Goal: Transaction & Acquisition: Purchase product/service

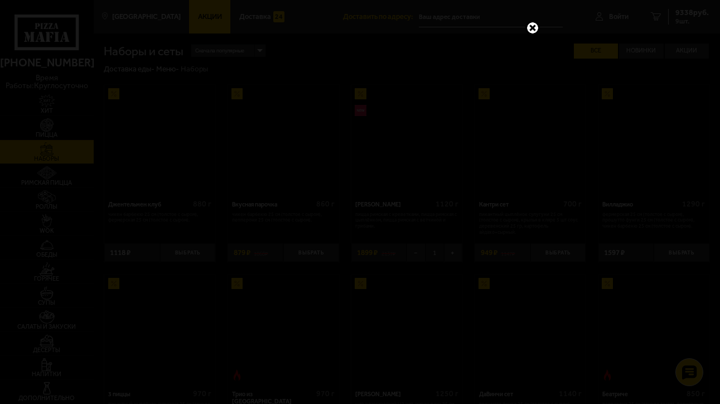
scroll to position [1116, 0]
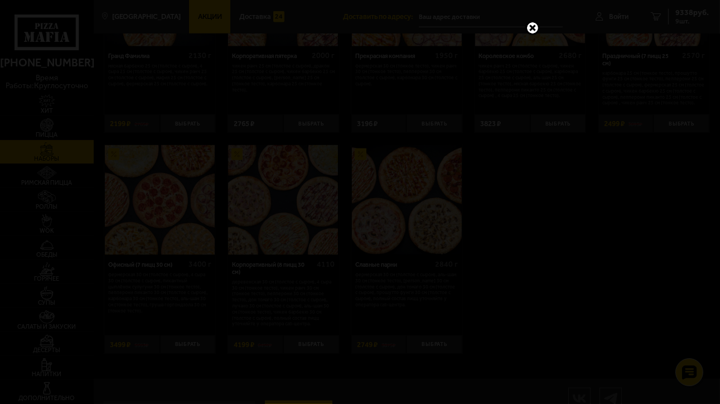
click at [533, 30] on link at bounding box center [532, 28] width 15 height 15
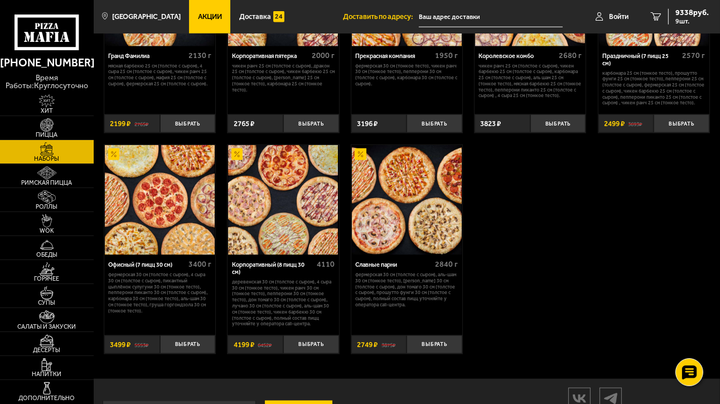
click at [400, 212] on img at bounding box center [407, 200] width 110 height 110
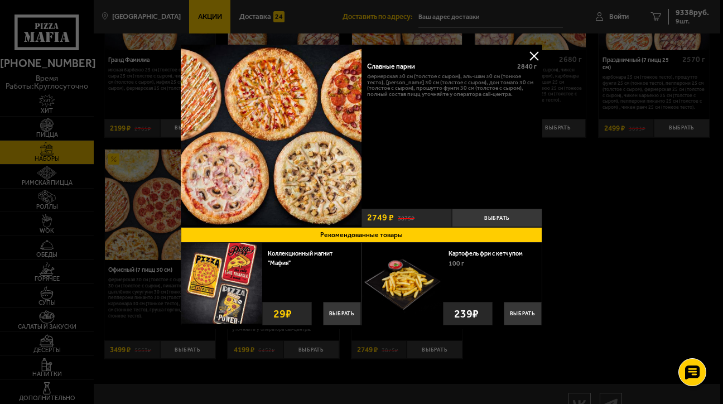
click at [529, 56] on button at bounding box center [533, 55] width 17 height 17
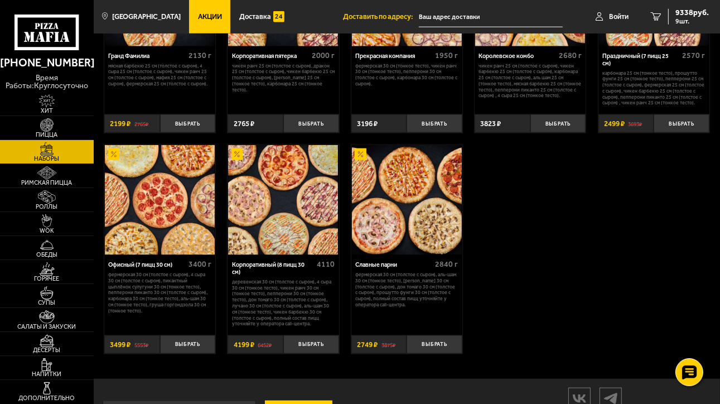
click at [144, 288] on p "Фермерская 30 см (толстое с сыром), 4 сыра 30 см (толстое с сыром), Пикантный ц…" at bounding box center [159, 293] width 103 height 42
click at [156, 229] on img at bounding box center [160, 200] width 110 height 110
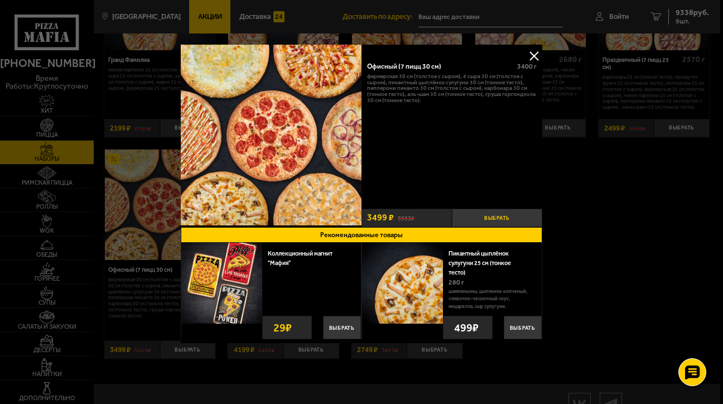
click at [505, 212] on button "Выбрать" at bounding box center [497, 218] width 90 height 18
click at [678, 18] on div at bounding box center [361, 202] width 723 height 404
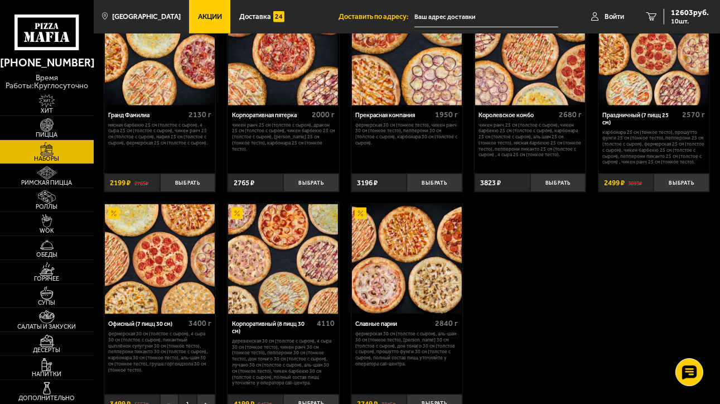
scroll to position [1004, 0]
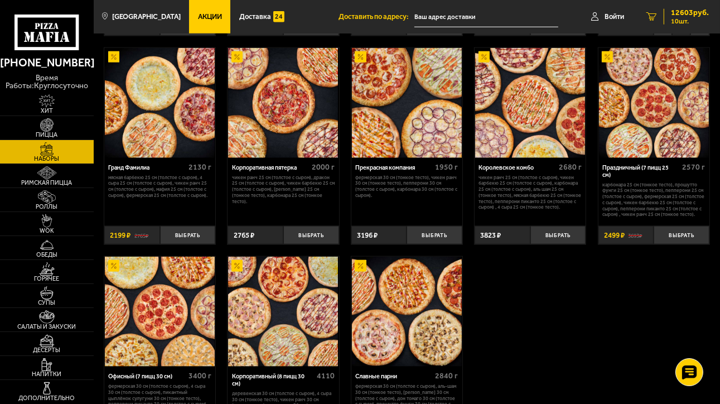
click at [684, 13] on span "12603 руб." at bounding box center [690, 13] width 38 height 8
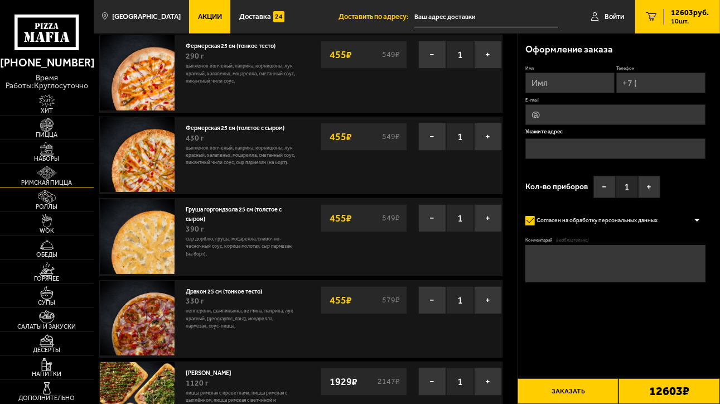
scroll to position [223, 0]
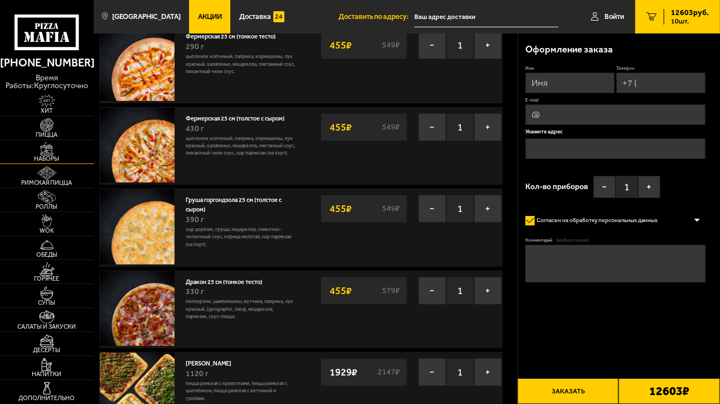
click at [38, 153] on img at bounding box center [46, 148] width 29 height 13
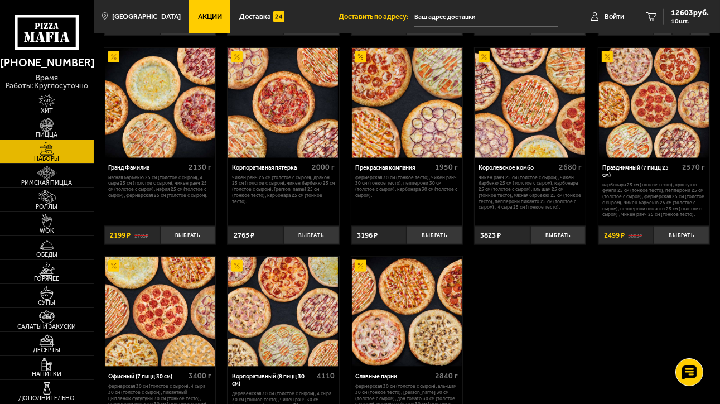
scroll to position [1060, 0]
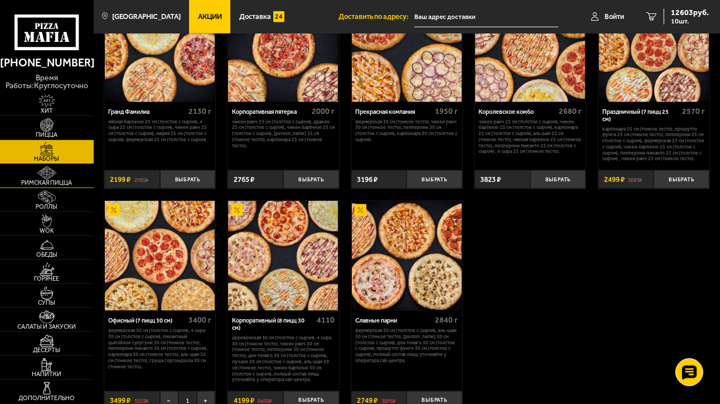
click at [59, 180] on span "Римская пицца" at bounding box center [47, 183] width 94 height 6
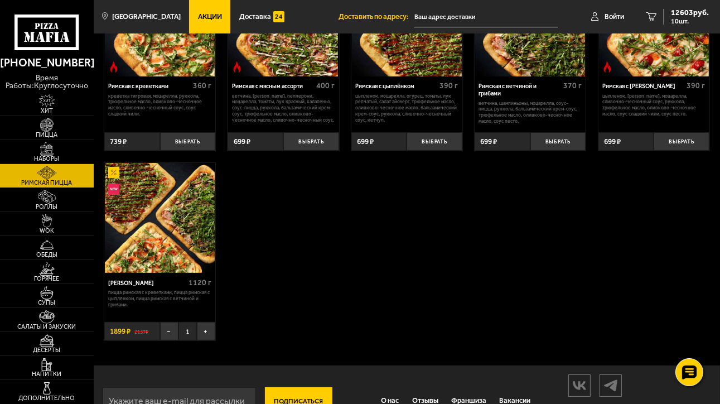
scroll to position [40, 0]
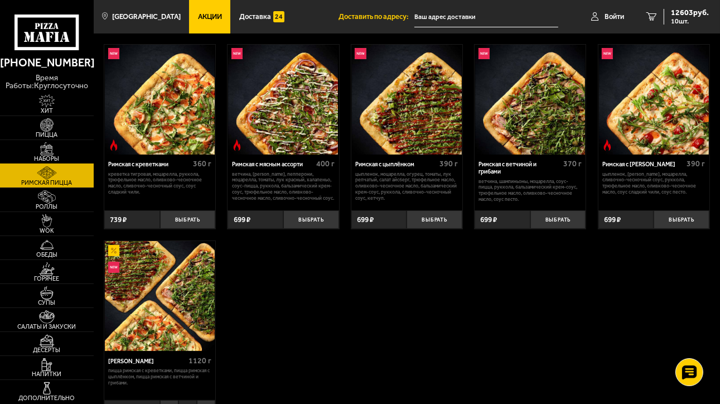
click at [44, 151] on img at bounding box center [46, 148] width 29 height 13
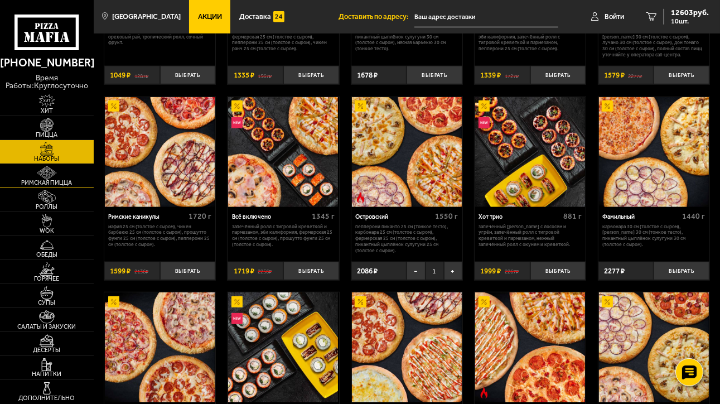
scroll to position [502, 0]
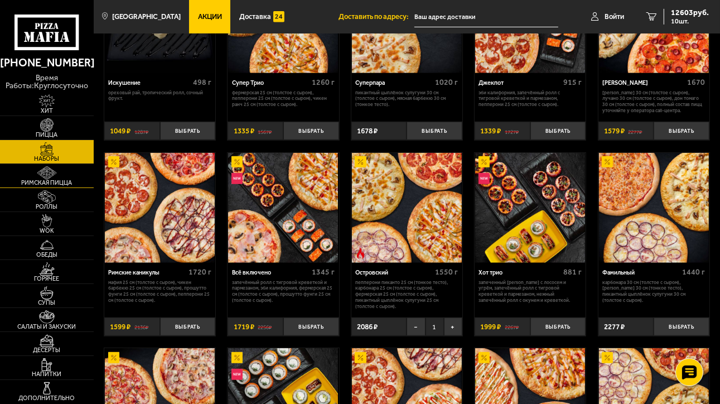
click at [58, 178] on img at bounding box center [46, 172] width 29 height 13
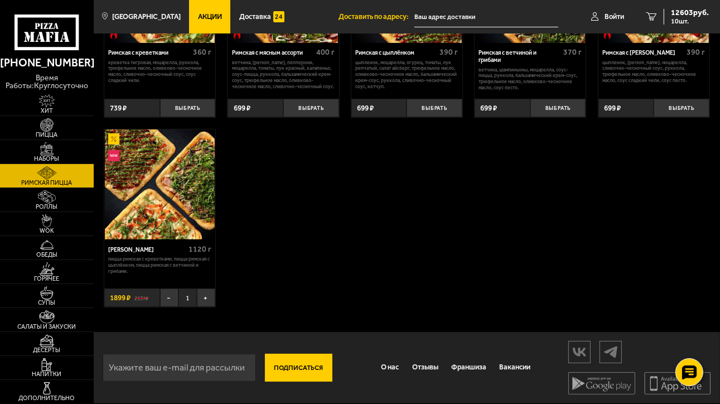
scroll to position [152, 0]
click at [206, 300] on button "+" at bounding box center [206, 297] width 18 height 18
click at [166, 297] on button "−" at bounding box center [169, 297] width 18 height 18
click at [49, 151] on img at bounding box center [46, 148] width 29 height 13
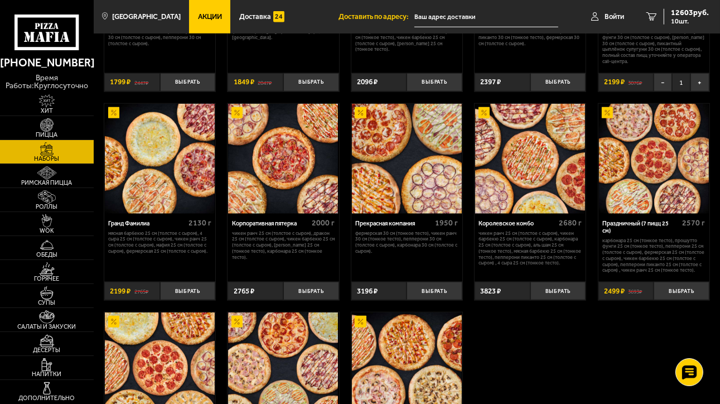
scroll to position [1060, 0]
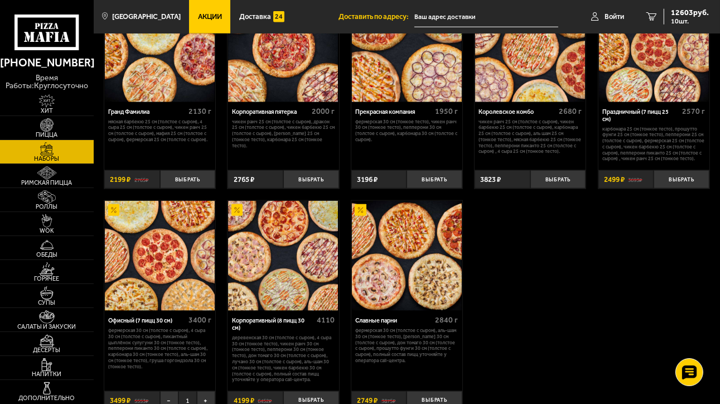
click at [151, 276] on img at bounding box center [160, 256] width 110 height 110
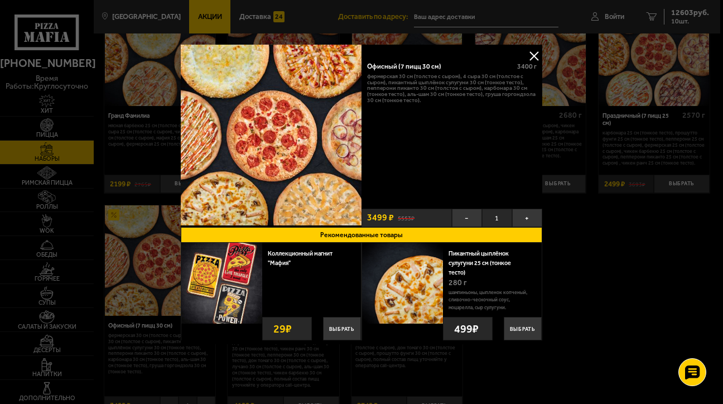
click at [536, 52] on button at bounding box center [533, 55] width 17 height 17
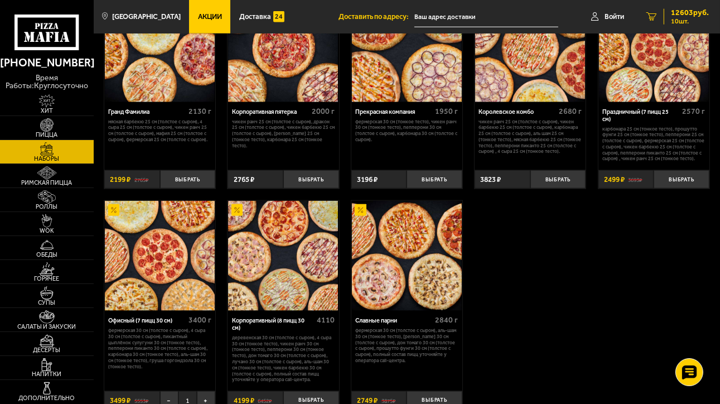
click at [685, 11] on span "12603 руб." at bounding box center [690, 13] width 38 height 8
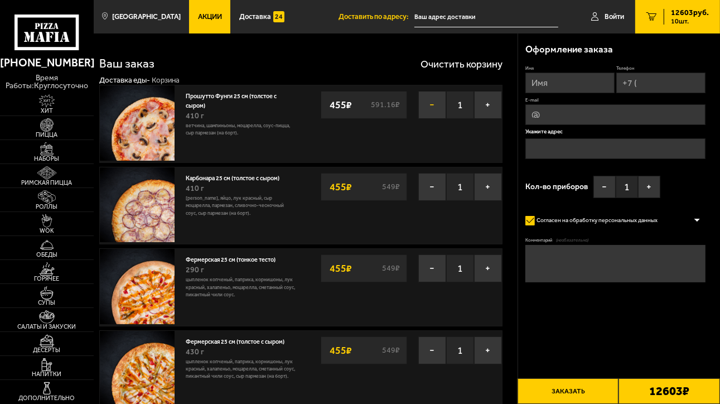
click at [434, 106] on button "−" at bounding box center [432, 105] width 28 height 28
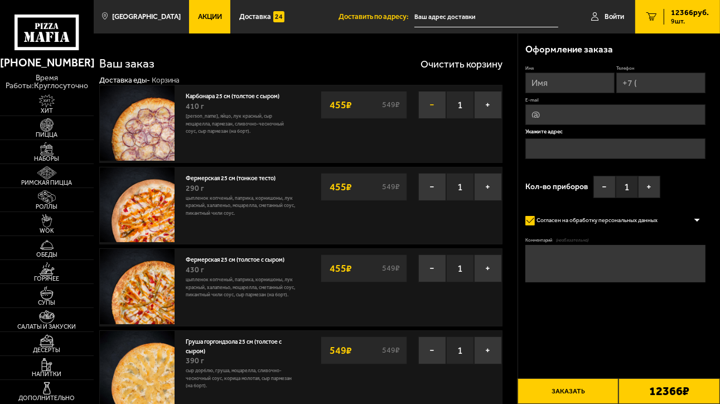
click at [430, 104] on button "−" at bounding box center [432, 105] width 28 height 28
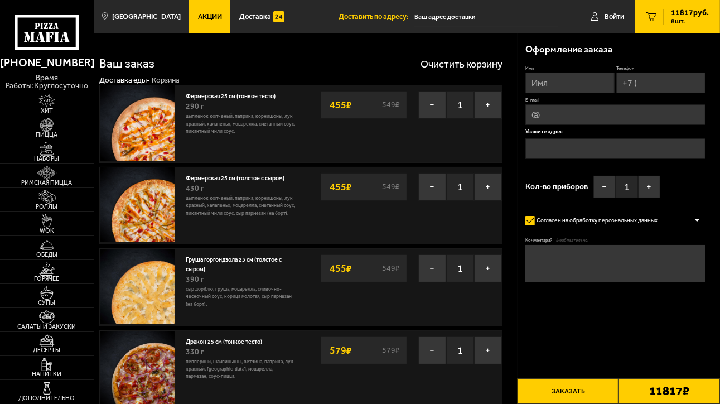
click at [430, 104] on button "−" at bounding box center [432, 105] width 28 height 28
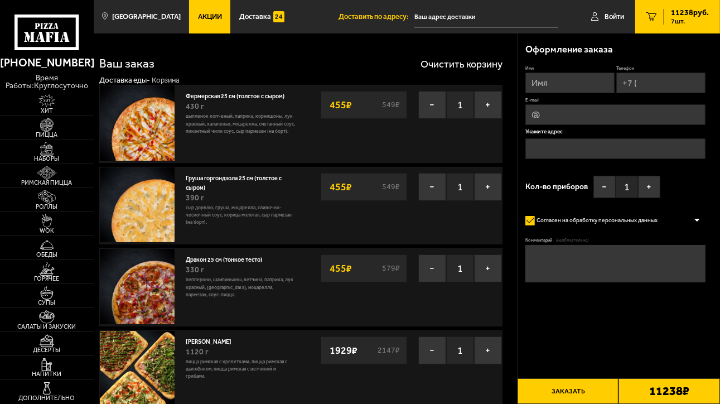
click at [430, 104] on button "−" at bounding box center [432, 105] width 28 height 28
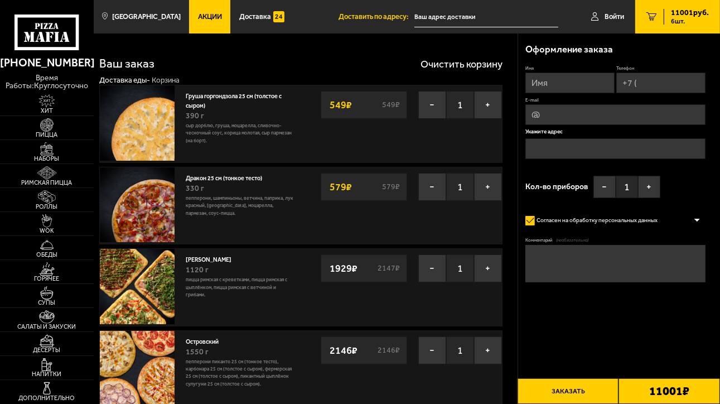
click at [430, 104] on button "−" at bounding box center [432, 105] width 28 height 28
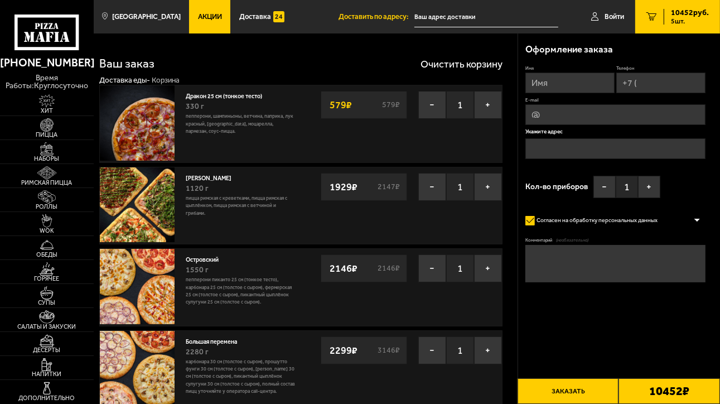
click at [430, 104] on button "−" at bounding box center [432, 105] width 28 height 28
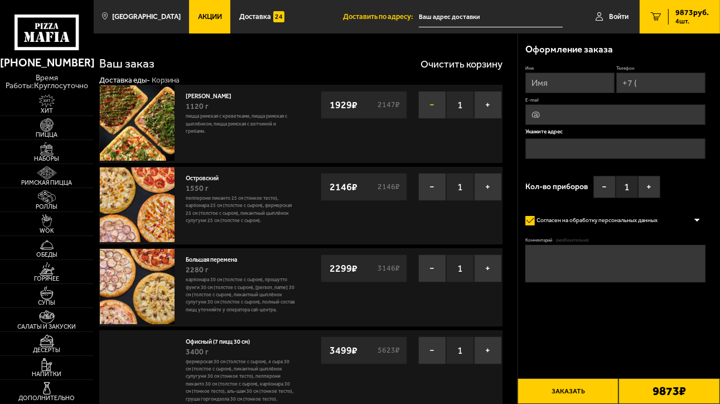
click at [428, 103] on button "−" at bounding box center [432, 105] width 28 height 28
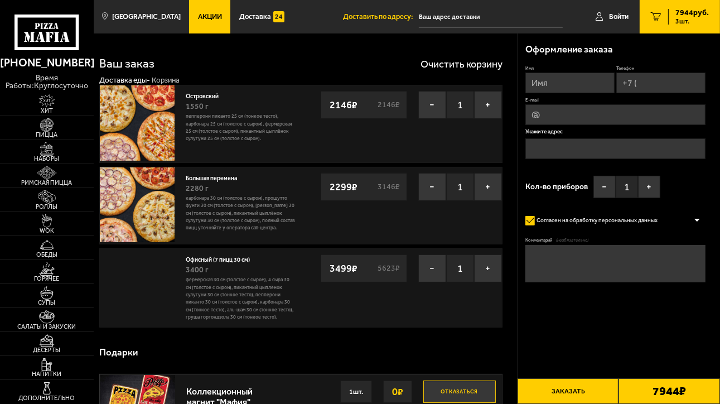
click at [428, 103] on button "−" at bounding box center [432, 105] width 28 height 28
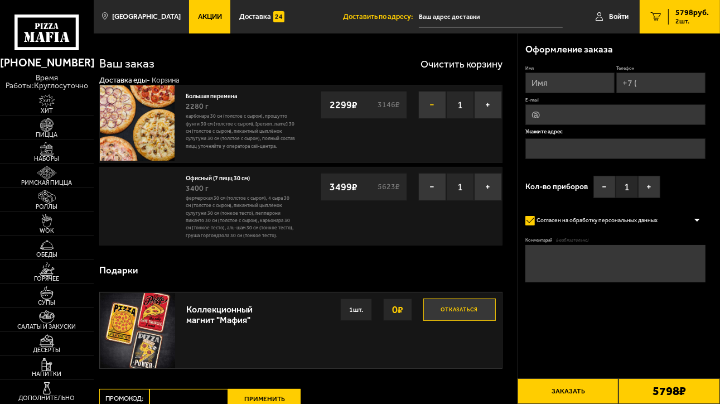
click at [426, 103] on button "−" at bounding box center [432, 105] width 28 height 28
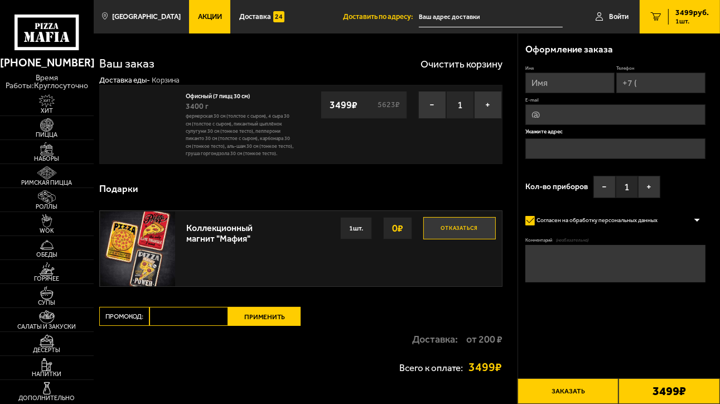
click at [474, 18] on input "text" at bounding box center [491, 17] width 144 height 21
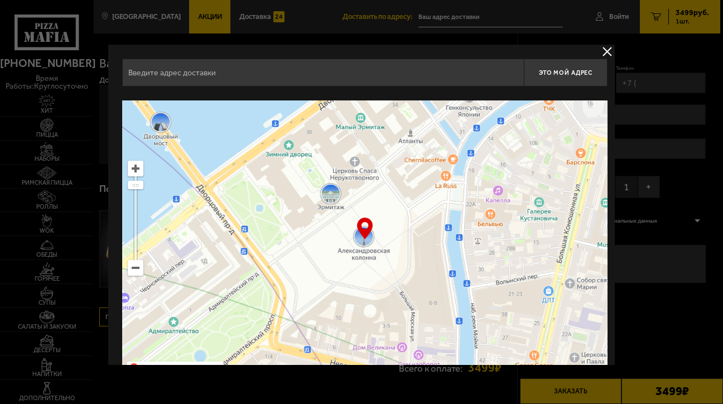
click at [346, 75] on input "text" at bounding box center [323, 73] width 402 height 28
drag, startPoint x: 452, startPoint y: 212, endPoint x: 361, endPoint y: 324, distance: 144.0
click at [361, 324] on ymaps at bounding box center [364, 239] width 485 height 279
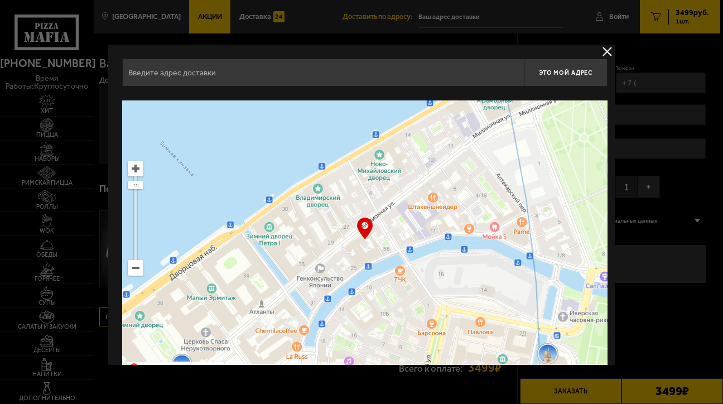
type input "[STREET_ADDRESS]"
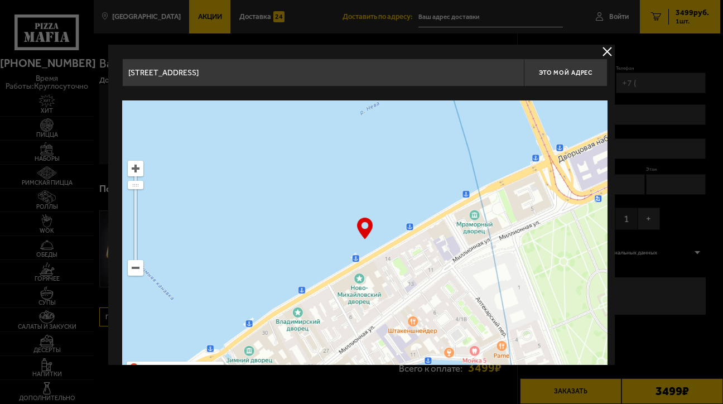
drag, startPoint x: 468, startPoint y: 245, endPoint x: 444, endPoint y: 387, distance: 143.1
click at [440, 399] on main "[GEOGRAPHIC_DATA] Все Акции Доставка Личный кабинет Акции Доставка Доставить по…" at bounding box center [407, 246] width 626 height 493
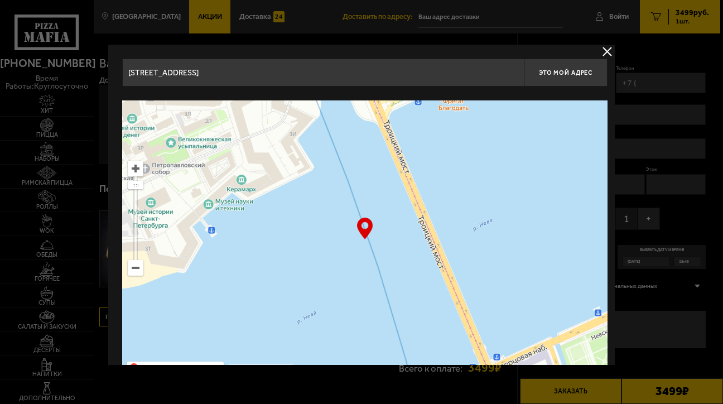
drag, startPoint x: 452, startPoint y: 283, endPoint x: 435, endPoint y: 340, distance: 59.6
click at [435, 340] on ymaps at bounding box center [364, 239] width 485 height 279
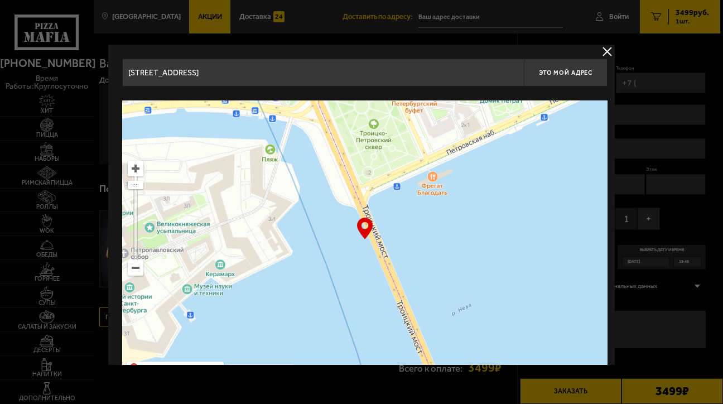
drag, startPoint x: 513, startPoint y: 312, endPoint x: 522, endPoint y: 329, distance: 19.0
click at [522, 329] on ymaps at bounding box center [364, 239] width 485 height 279
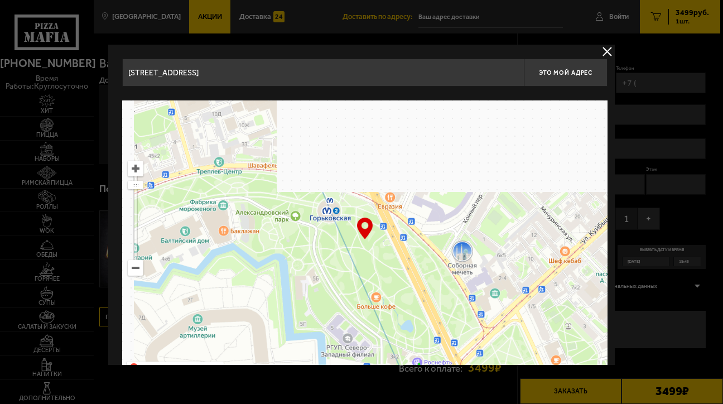
drag, startPoint x: 414, startPoint y: 170, endPoint x: 491, endPoint y: 348, distance: 194.1
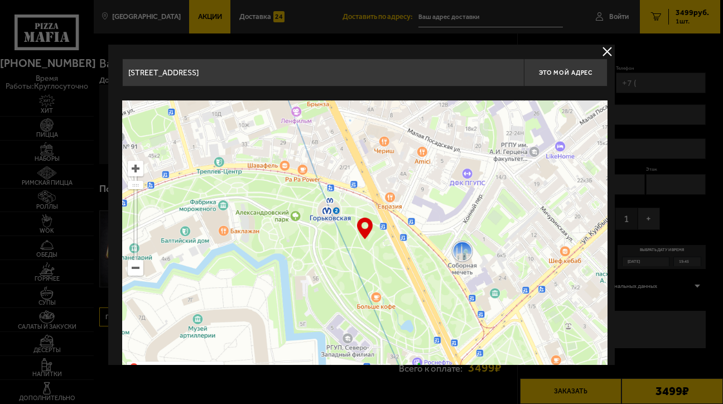
click at [487, 346] on ymaps at bounding box center [364, 239] width 485 height 279
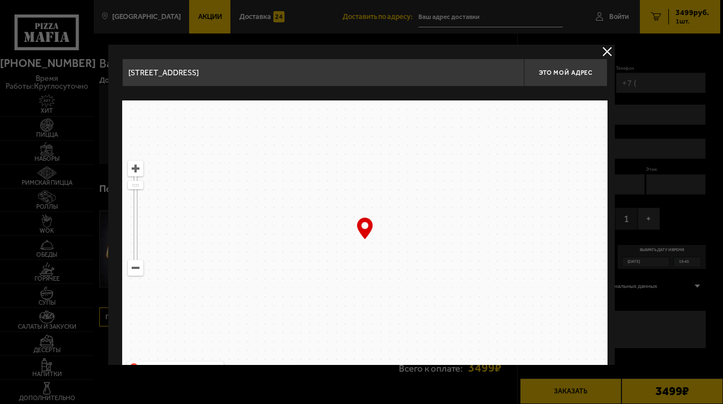
type input "[STREET_ADDRESS]"
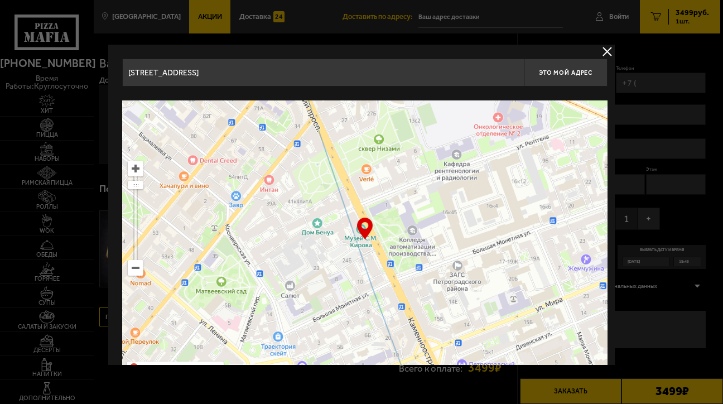
type input "[STREET_ADDRESS]"
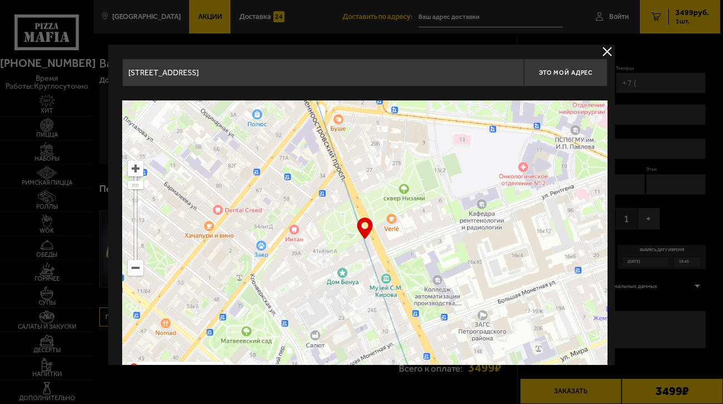
drag, startPoint x: 452, startPoint y: 157, endPoint x: 501, endPoint y: 228, distance: 86.2
click at [501, 228] on ymaps at bounding box center [364, 239] width 485 height 279
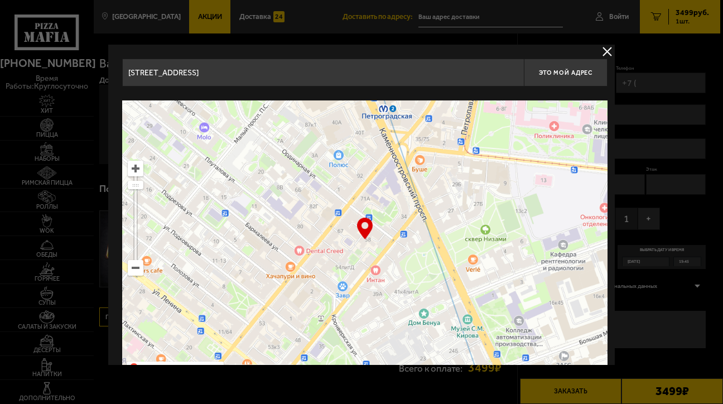
type input "[STREET_ADDRESS]"
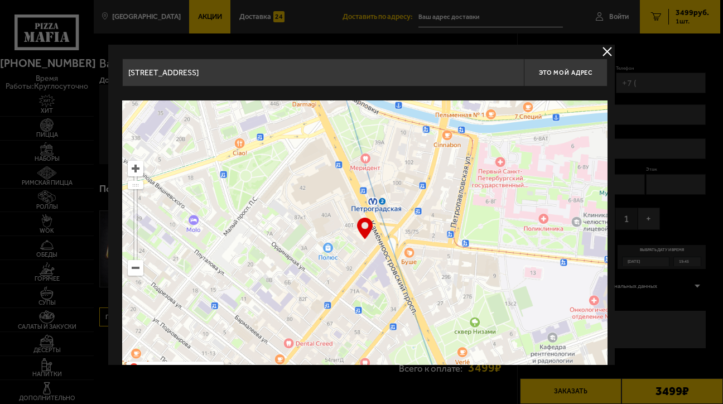
drag, startPoint x: 341, startPoint y: 181, endPoint x: 330, endPoint y: 307, distance: 126.0
click at [330, 306] on ymaps at bounding box center [364, 239] width 485 height 279
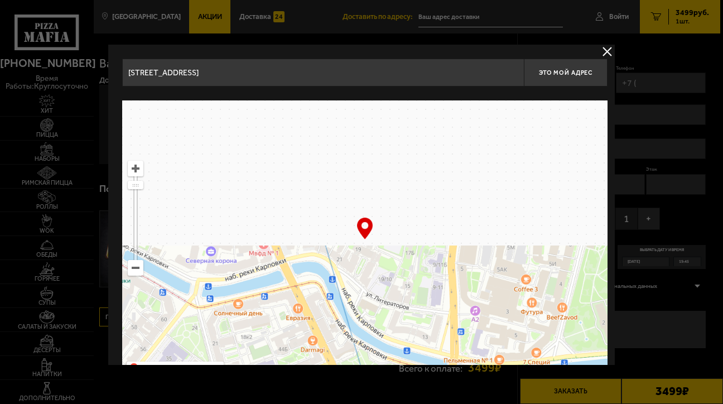
drag, startPoint x: 348, startPoint y: 209, endPoint x: 475, endPoint y: 281, distance: 145.6
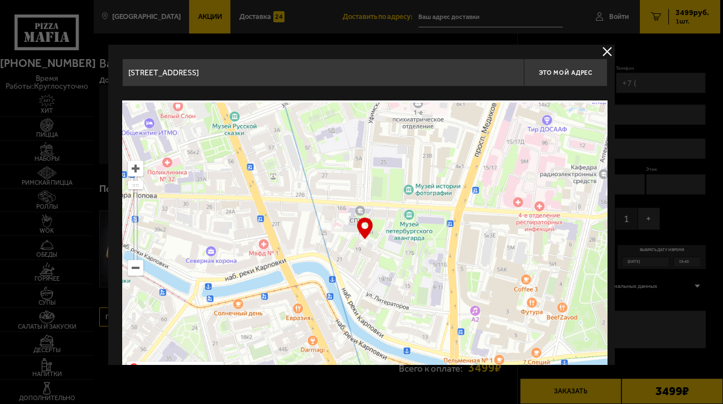
click at [473, 282] on ymaps at bounding box center [364, 239] width 485 height 279
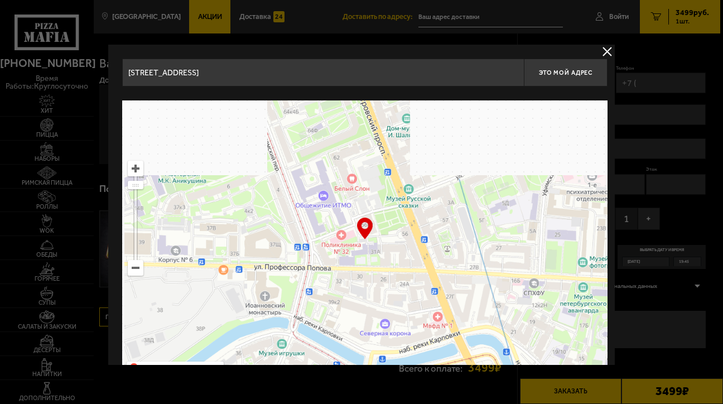
type input "[STREET_ADDRESS]"
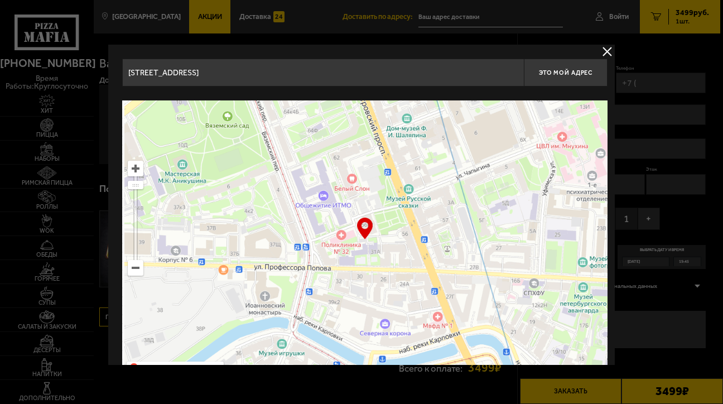
type input "[STREET_ADDRESS]"
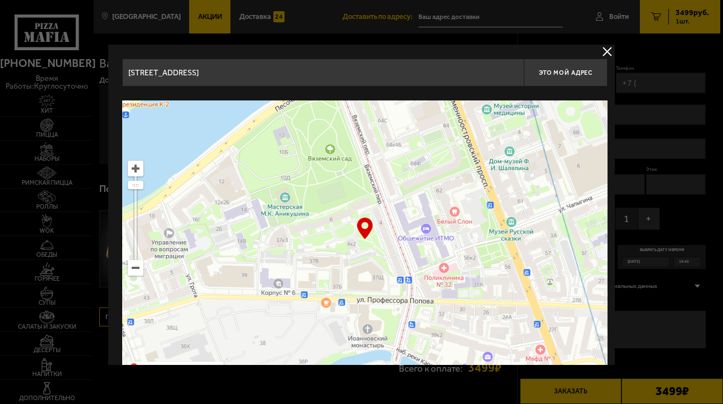
drag, startPoint x: 419, startPoint y: 237, endPoint x: 418, endPoint y: 319, distance: 82.6
click at [418, 319] on ymaps at bounding box center [364, 239] width 485 height 279
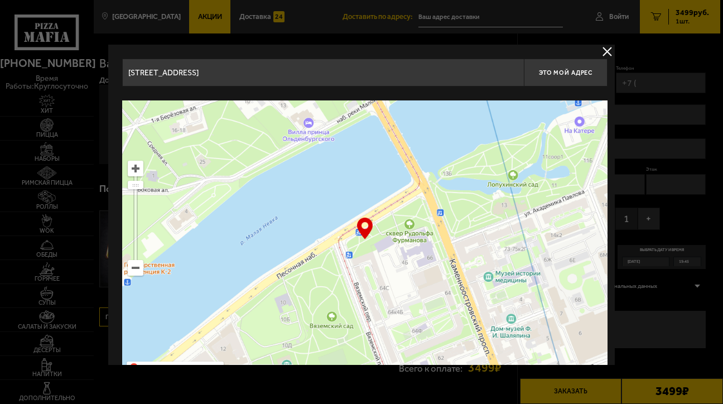
drag, startPoint x: 437, startPoint y: 245, endPoint x: 551, endPoint y: 303, distance: 128.0
click at [551, 303] on ymaps at bounding box center [364, 239] width 485 height 279
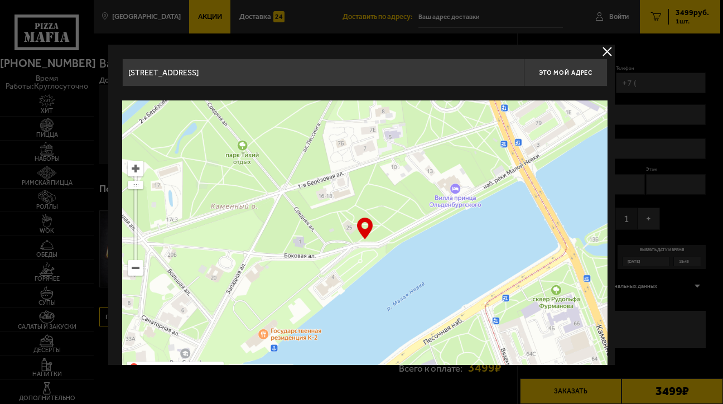
type input "[STREET_ADDRESS]"
type input "[STREET_ADDRESS][PERSON_NAME]"
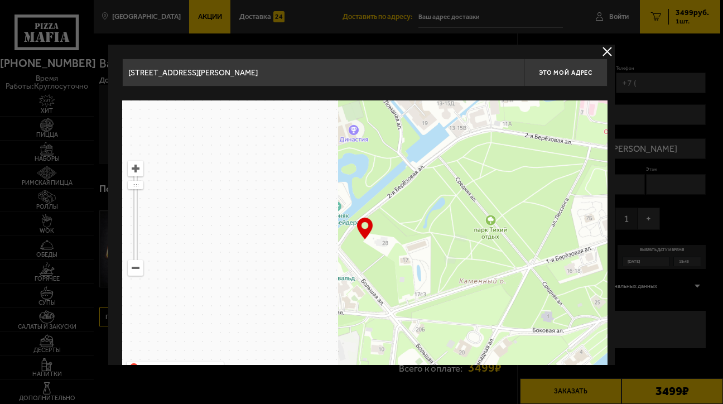
drag, startPoint x: 471, startPoint y: 233, endPoint x: 563, endPoint y: 250, distance: 93.6
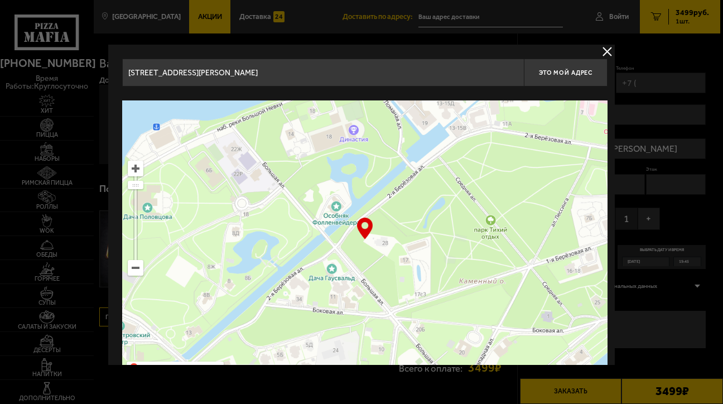
click at [563, 251] on ymaps at bounding box center [364, 239] width 485 height 279
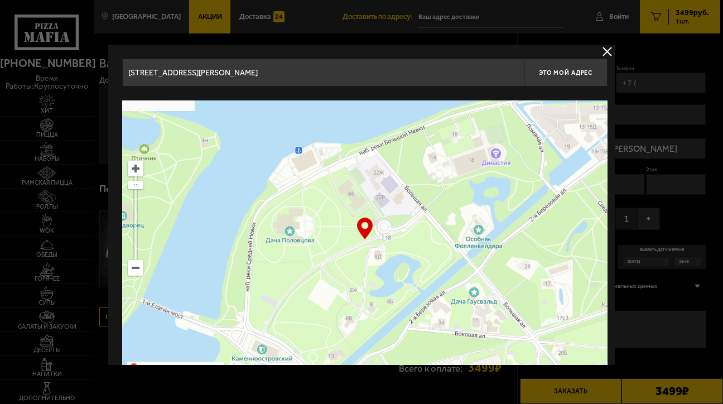
drag, startPoint x: 495, startPoint y: 201, endPoint x: 562, endPoint y: 385, distance: 196.1
click at [561, 384] on main "[GEOGRAPHIC_DATA] Все Акции Доставка Личный кабинет Акции Доставка Доставить по…" at bounding box center [407, 246] width 626 height 493
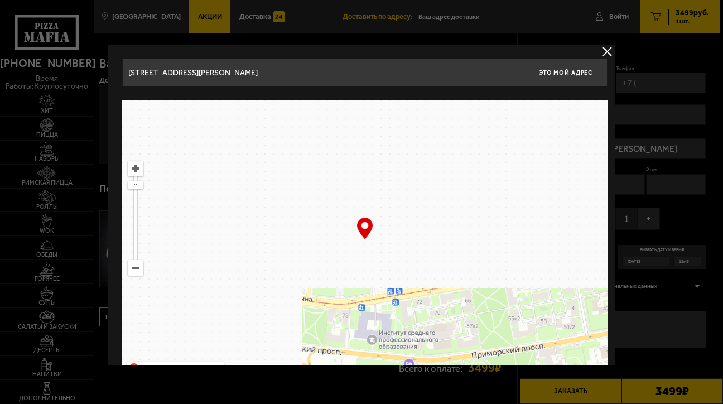
type input "[STREET_ADDRESS]"
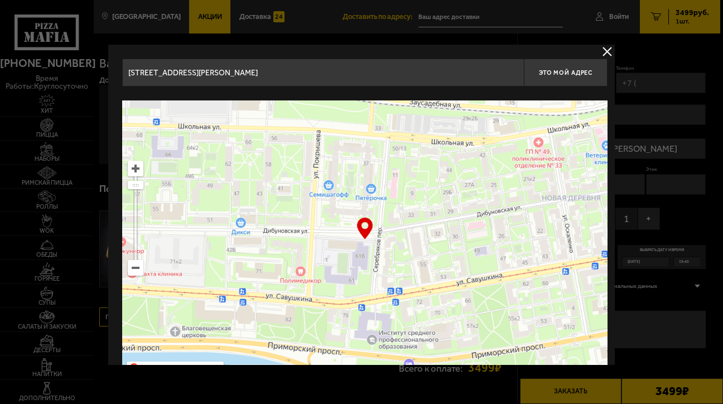
type input "[STREET_ADDRESS]"
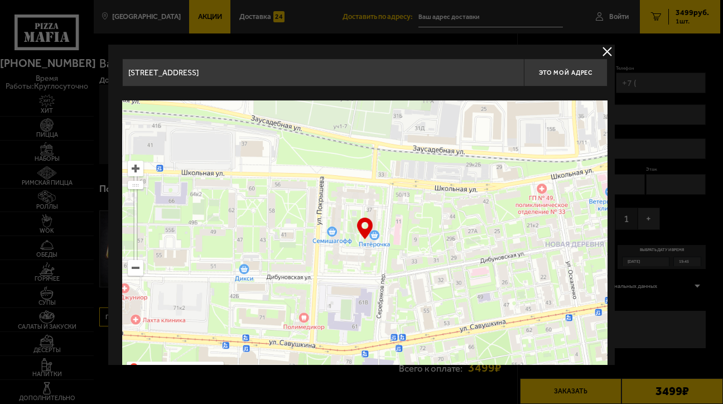
drag, startPoint x: 503, startPoint y: 288, endPoint x: 520, endPoint y: 337, distance: 52.4
click at [518, 370] on main "[GEOGRAPHIC_DATA] Все Акции Доставка Личный кабинет Акции Доставка Доставить по…" at bounding box center [407, 246] width 626 height 493
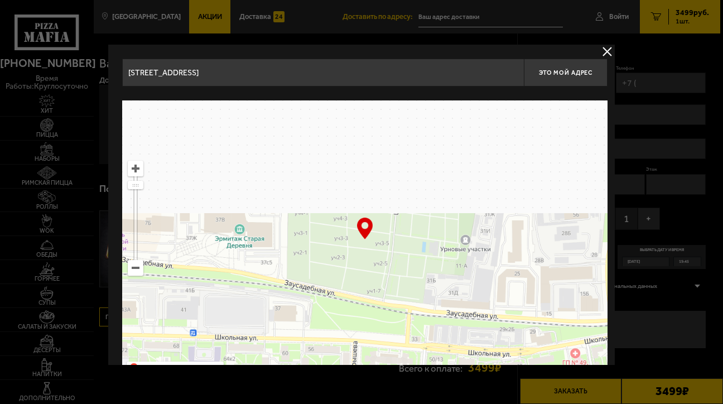
type input "Серафимовское кладбище, уч3-4"
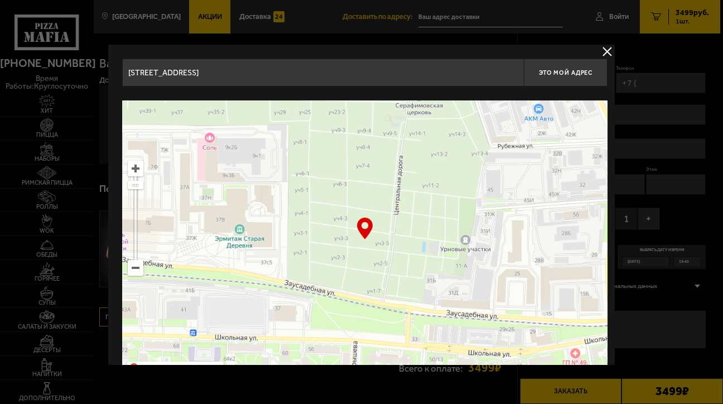
type input "Серафимовское кладбище, уч3-4"
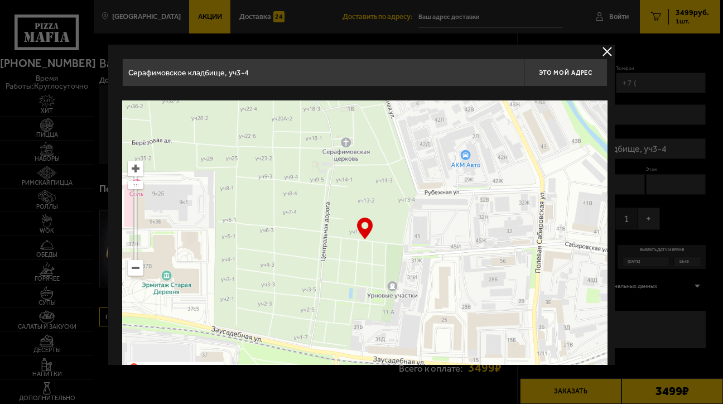
drag, startPoint x: 440, startPoint y: 235, endPoint x: 355, endPoint y: 290, distance: 100.9
click at [356, 291] on ymaps at bounding box center [364, 239] width 485 height 279
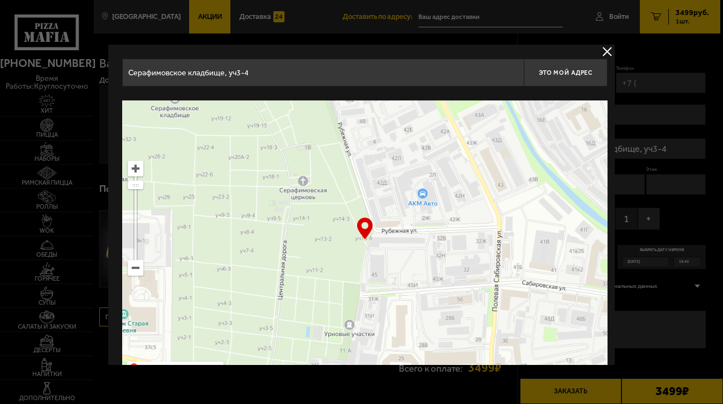
type input "Серафимовское кладбище, уч13-4"
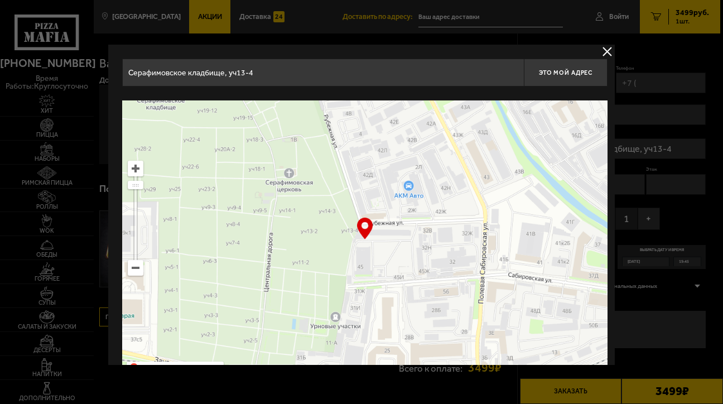
drag, startPoint x: 441, startPoint y: 248, endPoint x: 322, endPoint y: 204, distance: 126.9
click at [335, 207] on ymaps at bounding box center [364, 239] width 485 height 279
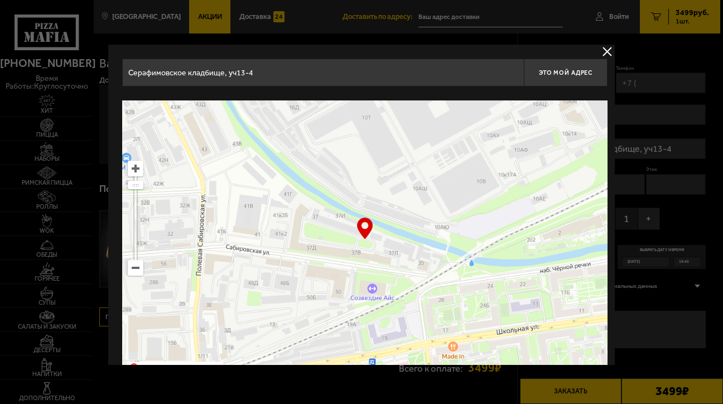
drag, startPoint x: 469, startPoint y: 242, endPoint x: 498, endPoint y: 289, distance: 55.6
click at [498, 289] on ymaps at bounding box center [364, 239] width 485 height 279
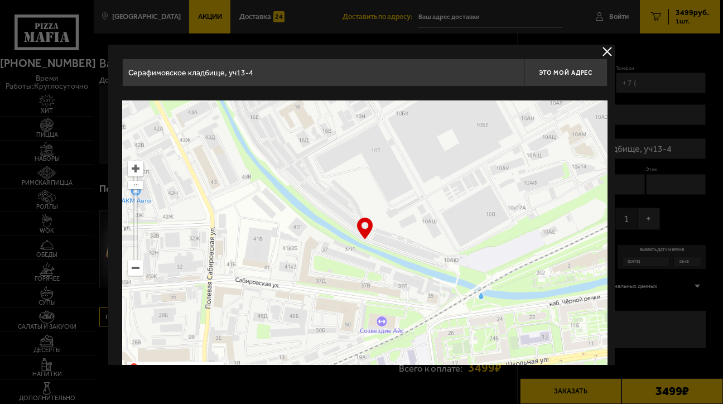
drag, startPoint x: 461, startPoint y: 262, endPoint x: 478, endPoint y: 288, distance: 31.1
click at [477, 288] on ymaps at bounding box center [364, 239] width 485 height 279
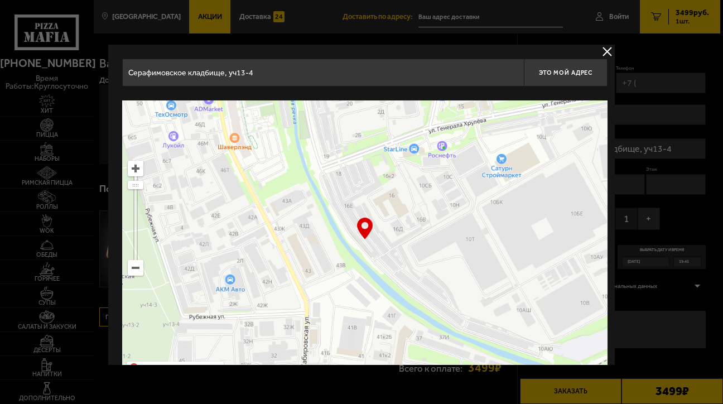
drag, startPoint x: 445, startPoint y: 242, endPoint x: 504, endPoint y: 259, distance: 61.4
click at [503, 259] on ymaps at bounding box center [364, 239] width 485 height 279
type input "[STREET_ADDRESS]"
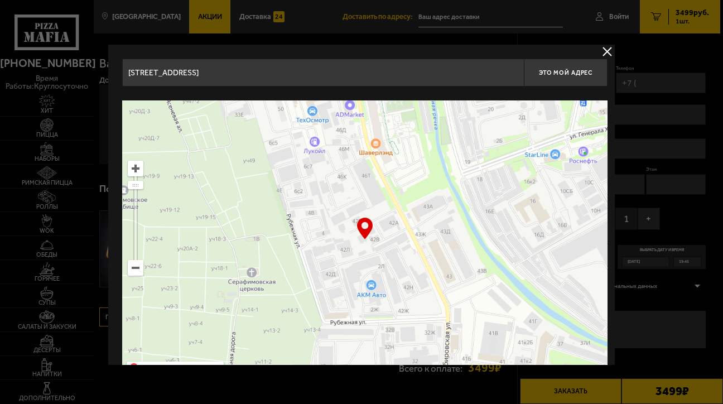
drag, startPoint x: 481, startPoint y: 259, endPoint x: 520, endPoint y: 255, distance: 39.3
click at [518, 255] on ymaps at bounding box center [364, 239] width 485 height 279
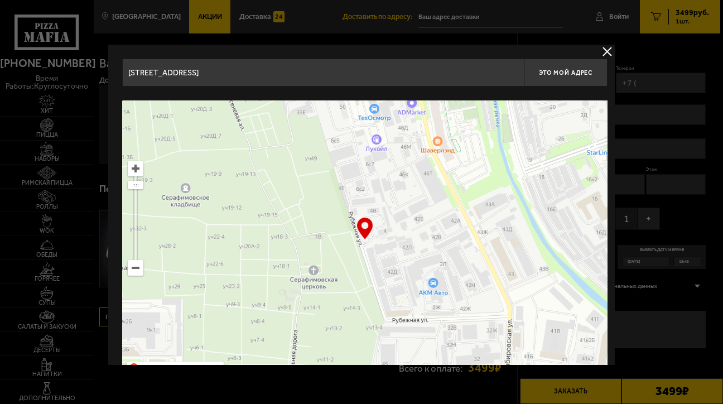
drag, startPoint x: 472, startPoint y: 245, endPoint x: 259, endPoint y: 317, distance: 224.7
click at [259, 317] on ymaps at bounding box center [364, 239] width 485 height 279
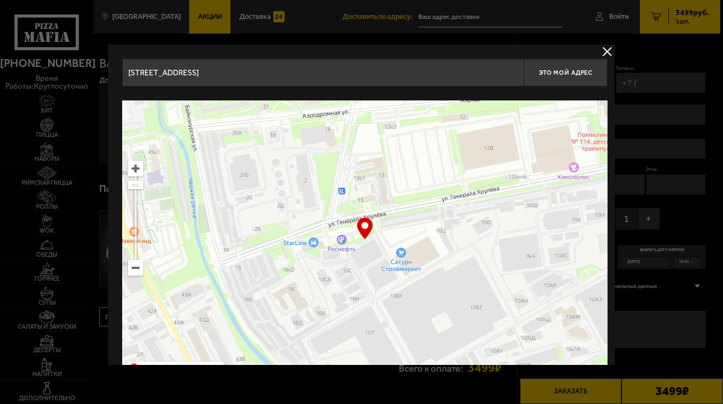
type input "[STREET_ADDRESS][PERSON_NAME]"
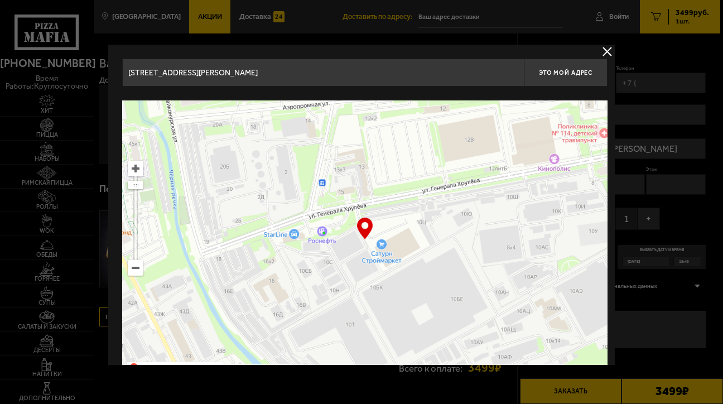
drag, startPoint x: 407, startPoint y: 281, endPoint x: 350, endPoint y: 266, distance: 58.7
click at [363, 266] on ymaps at bounding box center [364, 239] width 485 height 279
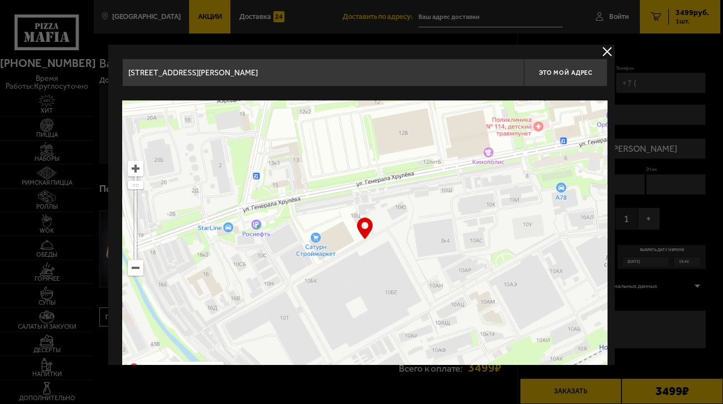
type input "[STREET_ADDRESS]"
click at [428, 247] on ymaps at bounding box center [364, 239] width 485 height 279
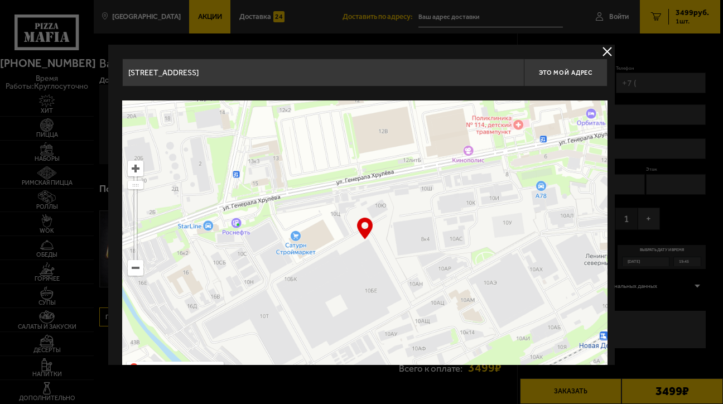
drag, startPoint x: 424, startPoint y: 258, endPoint x: 405, endPoint y: 254, distance: 19.4
click at [404, 255] on ymaps at bounding box center [364, 239] width 485 height 279
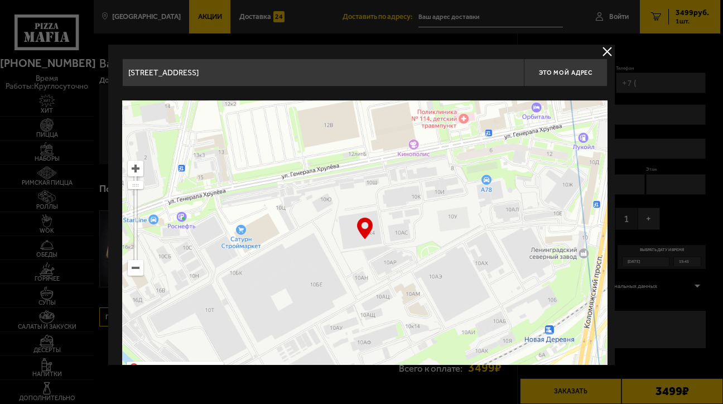
drag, startPoint x: 400, startPoint y: 249, endPoint x: 369, endPoint y: 245, distance: 30.9
click at [369, 245] on ymaps at bounding box center [364, 239] width 485 height 279
click at [369, 230] on div "… © Яндекс Условия использования Открыть в Яндекс.Картах Создать свою карту" at bounding box center [364, 239] width 485 height 279
type input "[STREET_ADDRESS][PERSON_NAME]"
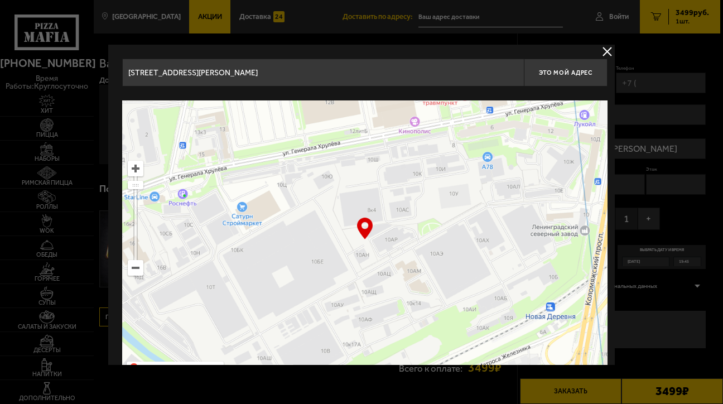
drag, startPoint x: 378, startPoint y: 253, endPoint x: 380, endPoint y: 228, distance: 25.2
click at [380, 228] on ymaps at bounding box center [364, 239] width 485 height 279
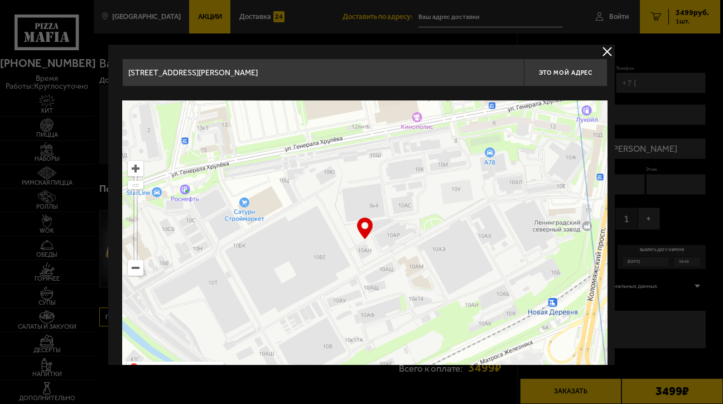
click at [368, 228] on div "… © Яндекс Условия использования Открыть в Яндекс.Картах Создать свою карту" at bounding box center [364, 239] width 485 height 279
type input "[STREET_ADDRESS]"
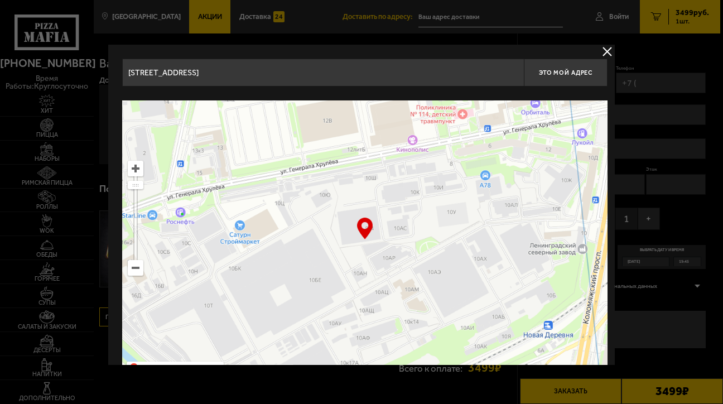
drag, startPoint x: 375, startPoint y: 243, endPoint x: 370, endPoint y: 261, distance: 18.4
click at [370, 265] on ymaps at bounding box center [364, 239] width 485 height 279
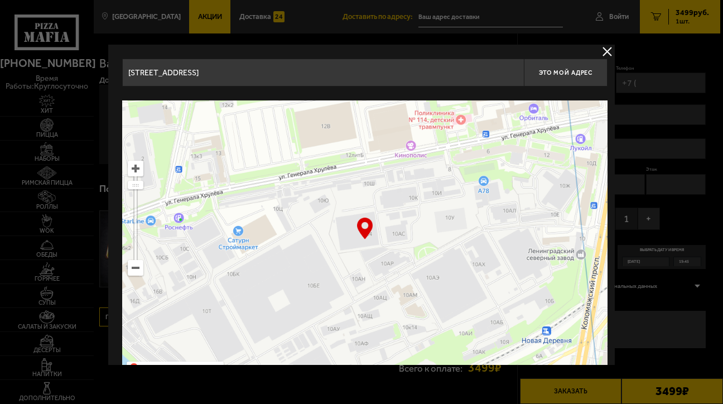
click at [367, 229] on div "… © Яндекс Условия использования Открыть в Яндекс.Картах Создать свою карту" at bounding box center [364, 239] width 485 height 279
type input "[STREET_ADDRESS][PERSON_NAME]"
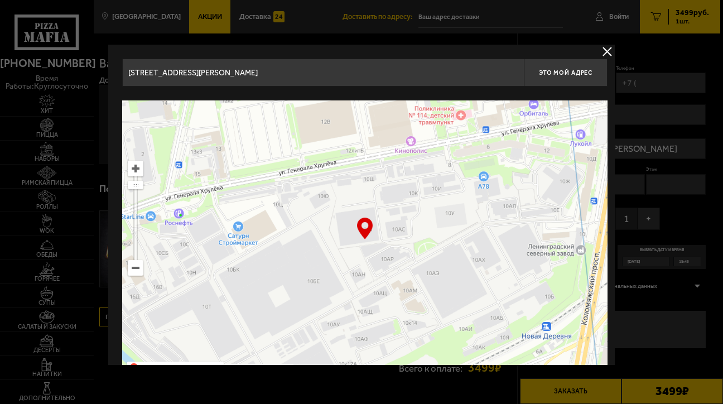
click at [397, 240] on ymaps at bounding box center [364, 239] width 485 height 279
click at [367, 228] on div "… © Яндекс Условия использования Открыть в Яндекс.Картах Создать свою карту" at bounding box center [364, 239] width 485 height 279
click at [365, 228] on div "… © Яндекс Условия использования Открыть в Яндекс.Картах Создать свою карту" at bounding box center [364, 239] width 485 height 279
click at [580, 74] on span "Это мой адрес" at bounding box center [566, 72] width 54 height 7
type input "[STREET_ADDRESS][PERSON_NAME]"
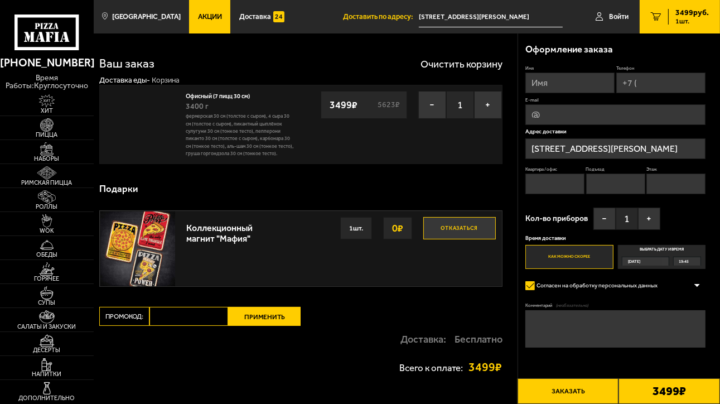
click at [601, 187] on input "Подъезд" at bounding box center [615, 183] width 59 height 21
type input "стр.3"
